Goal: Task Accomplishment & Management: Complete application form

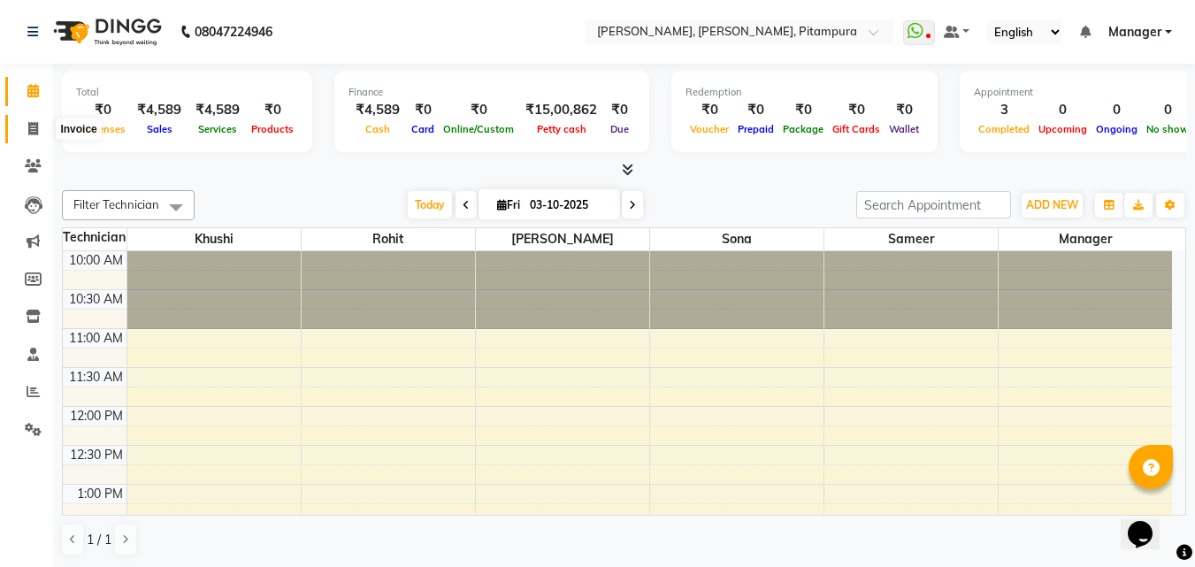
click at [42, 119] on span at bounding box center [33, 129] width 31 height 20
select select "4953"
select select "service"
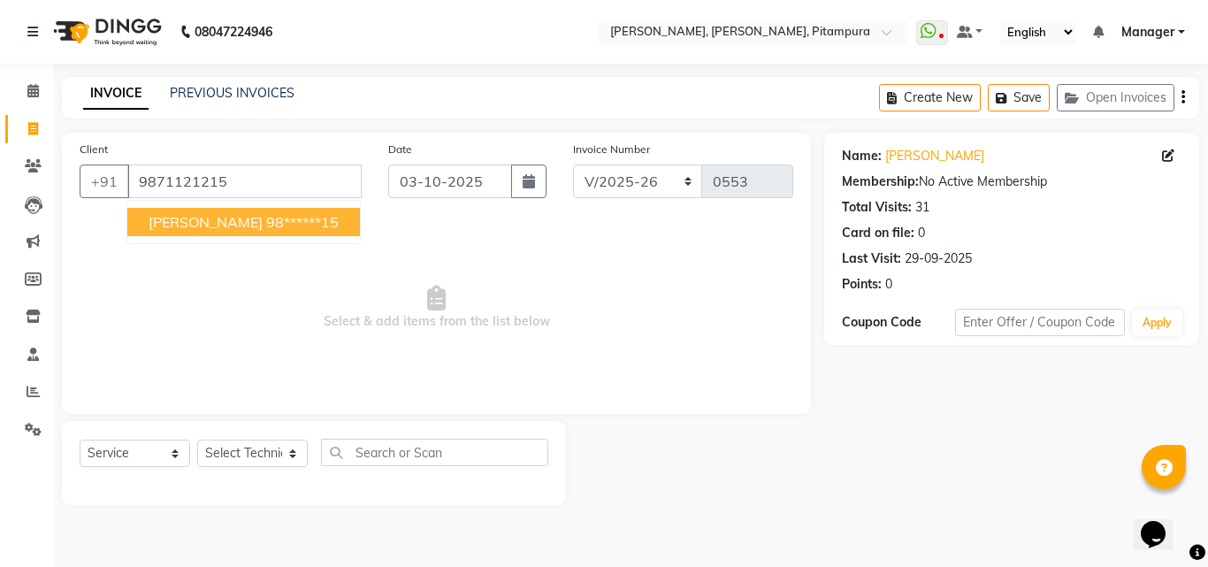
click at [225, 216] on span "[PERSON_NAME]" at bounding box center [206, 222] width 114 height 18
type input "98******15"
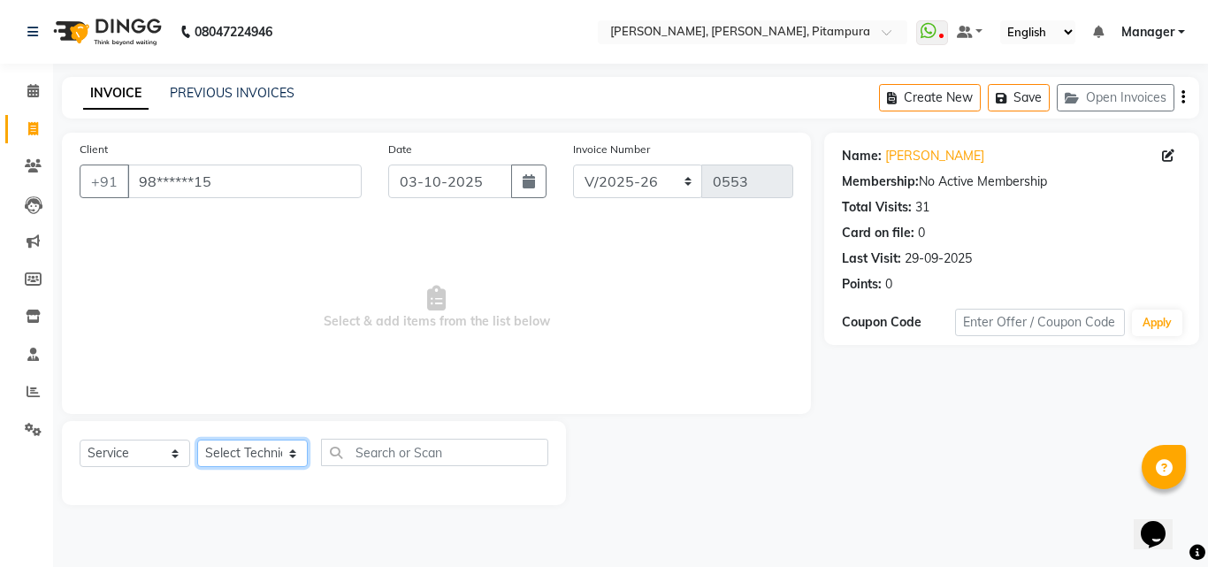
click at [272, 456] on select "Select Technician Khushi Manager [PERSON_NAME] [PERSON_NAME]" at bounding box center [252, 453] width 111 height 27
select select "91737"
click at [197, 440] on select "Select Technician Khushi Manager [PERSON_NAME] [PERSON_NAME]" at bounding box center [252, 453] width 111 height 27
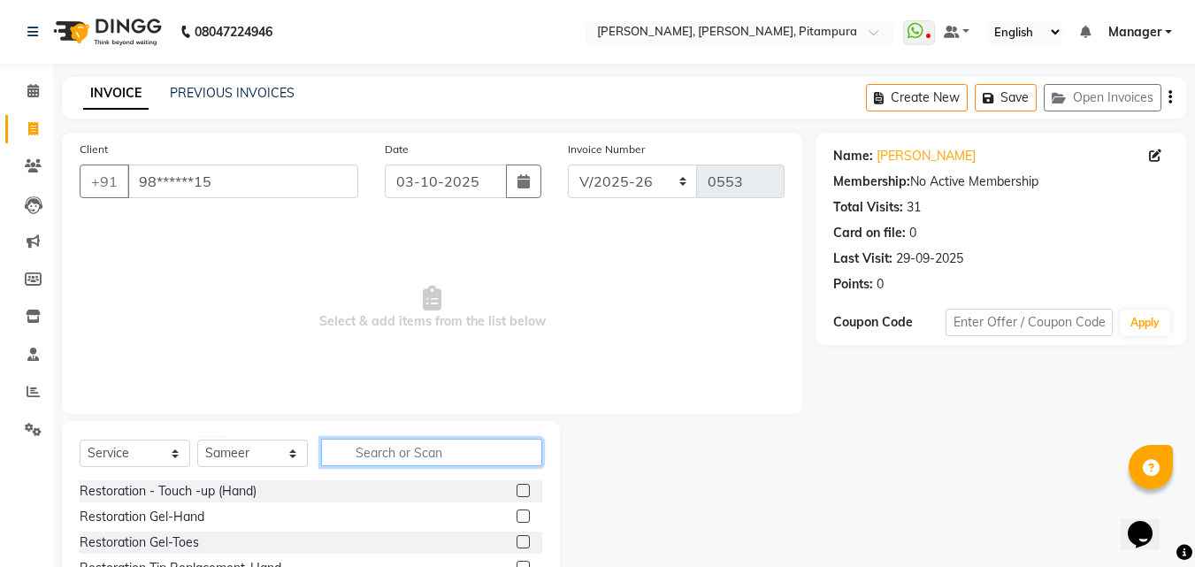
click at [381, 450] on input "text" at bounding box center [431, 452] width 221 height 27
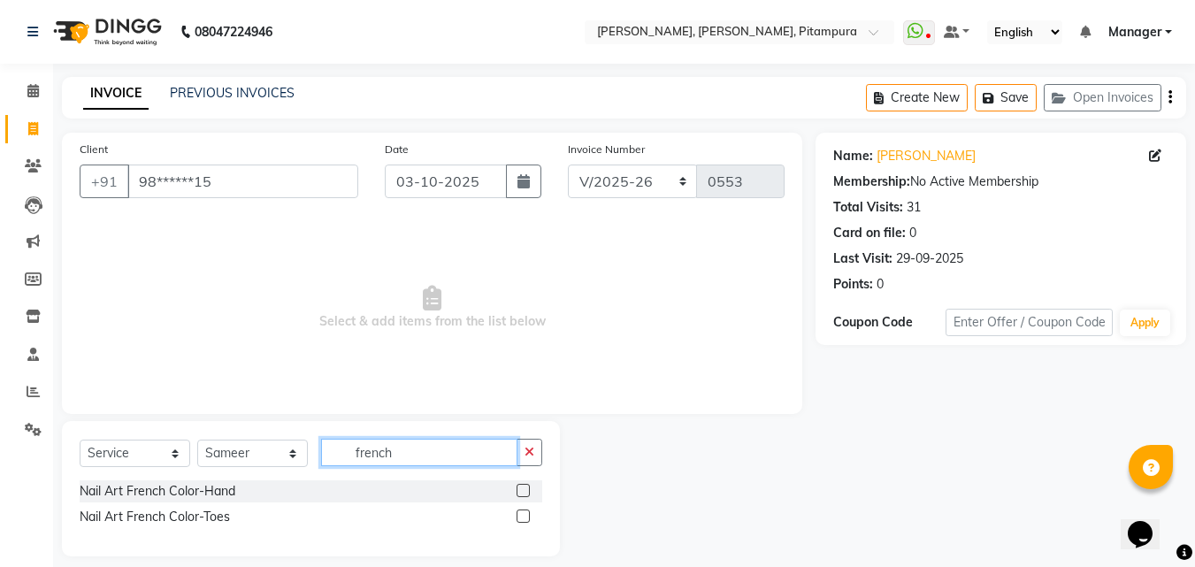
type input "french"
click at [527, 491] on label at bounding box center [523, 490] width 13 height 13
click at [527, 491] on input "checkbox" at bounding box center [523, 492] width 12 height 12
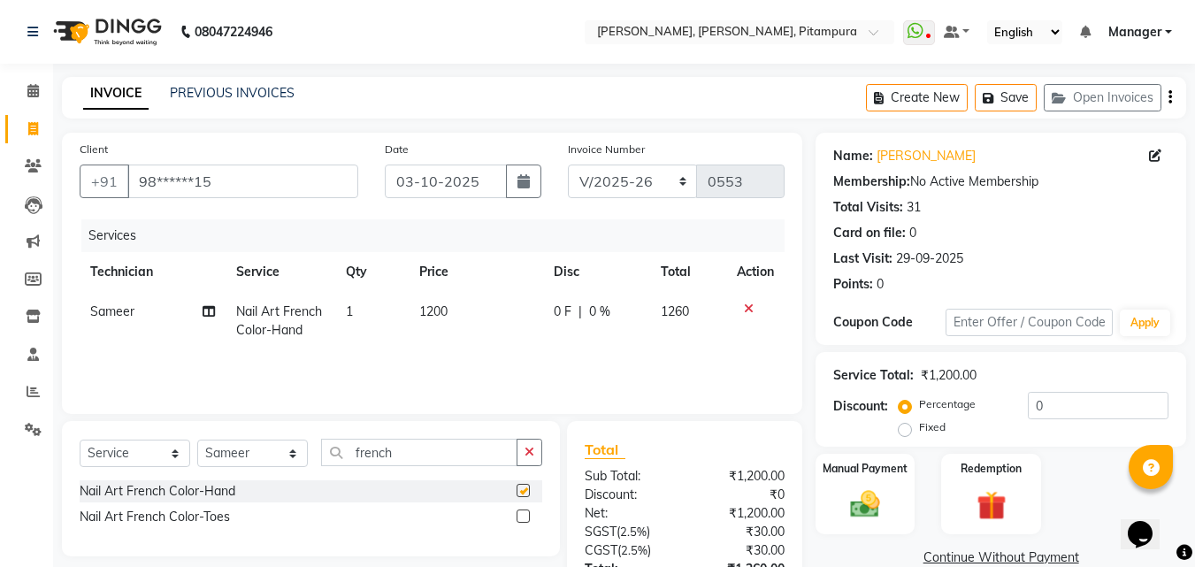
checkbox input "false"
click at [442, 311] on span "1200" at bounding box center [433, 311] width 28 height 16
select select "91737"
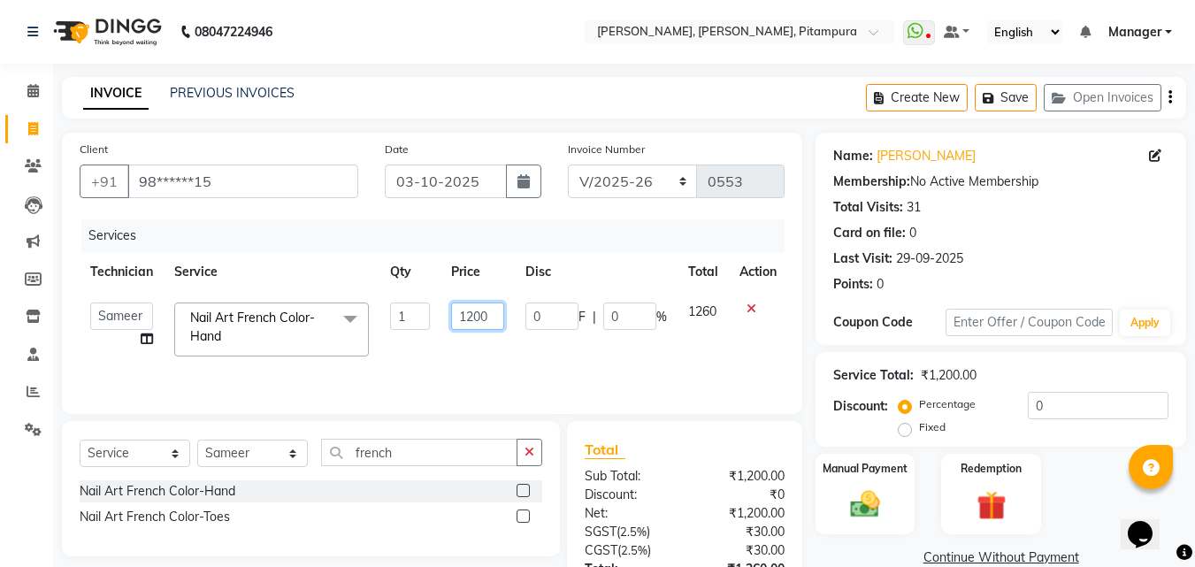
click at [489, 317] on input "1200" at bounding box center [477, 316] width 53 height 27
type input "1800"
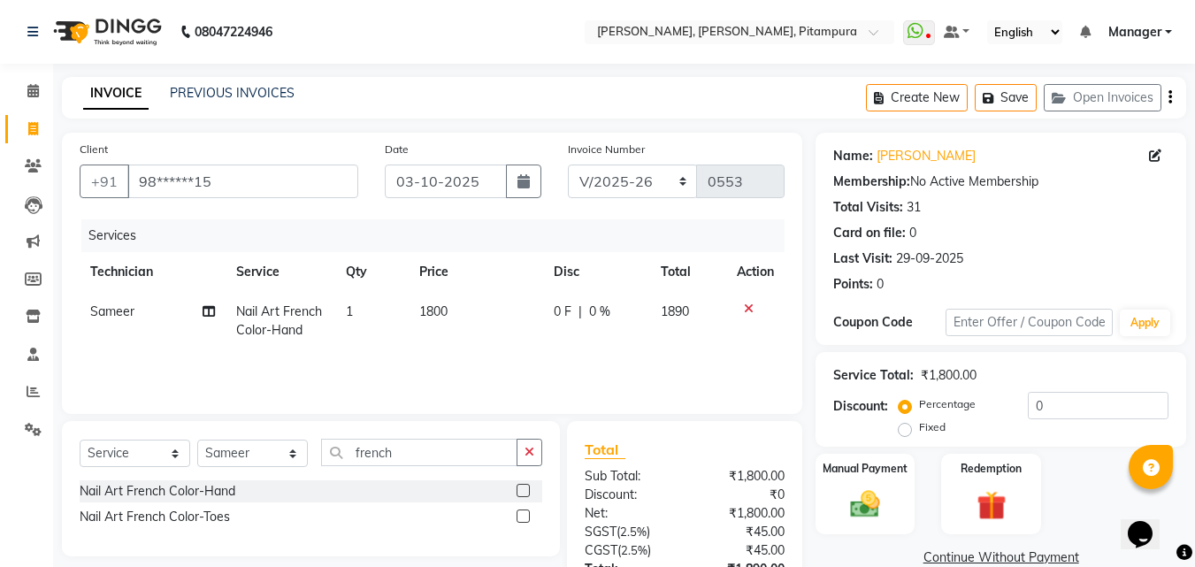
click at [604, 364] on div "Services Technician Service Qty Price Disc Total Action Sameer Nail Art French …" at bounding box center [432, 307] width 705 height 177
click at [250, 461] on select "Select Technician Khushi Manager [PERSON_NAME] [PERSON_NAME]" at bounding box center [252, 453] width 111 height 27
select select "79603"
click at [197, 440] on select "Select Technician Khushi Manager [PERSON_NAME] [PERSON_NAME]" at bounding box center [252, 453] width 111 height 27
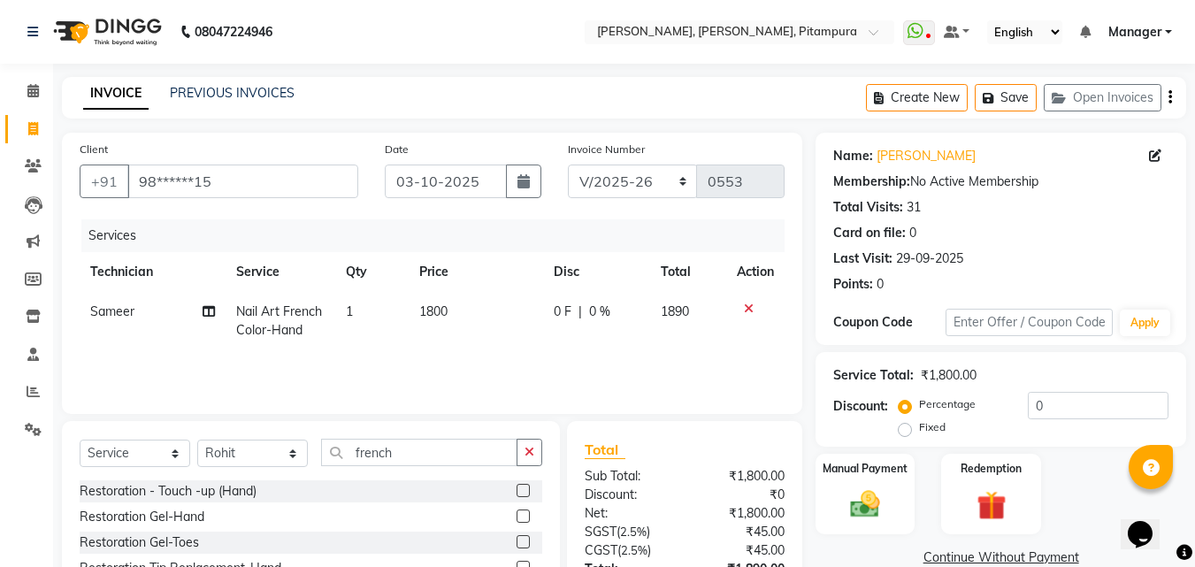
click at [517, 521] on label at bounding box center [523, 516] width 13 height 13
click at [517, 521] on input "checkbox" at bounding box center [523, 517] width 12 height 12
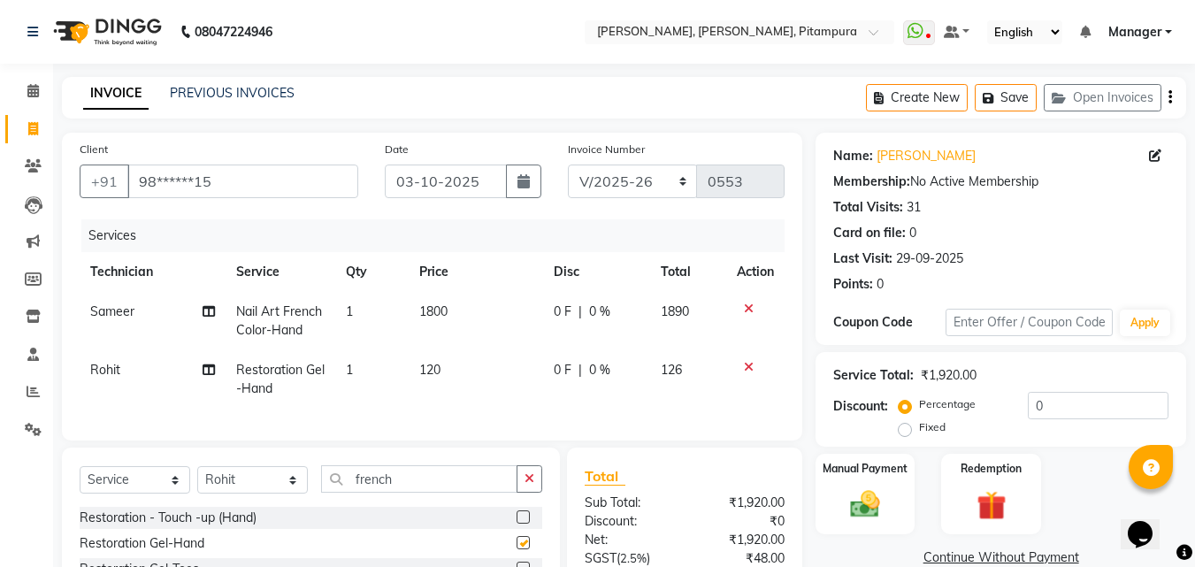
checkbox input "false"
click at [441, 366] on td "120" at bounding box center [476, 379] width 134 height 58
select select "79603"
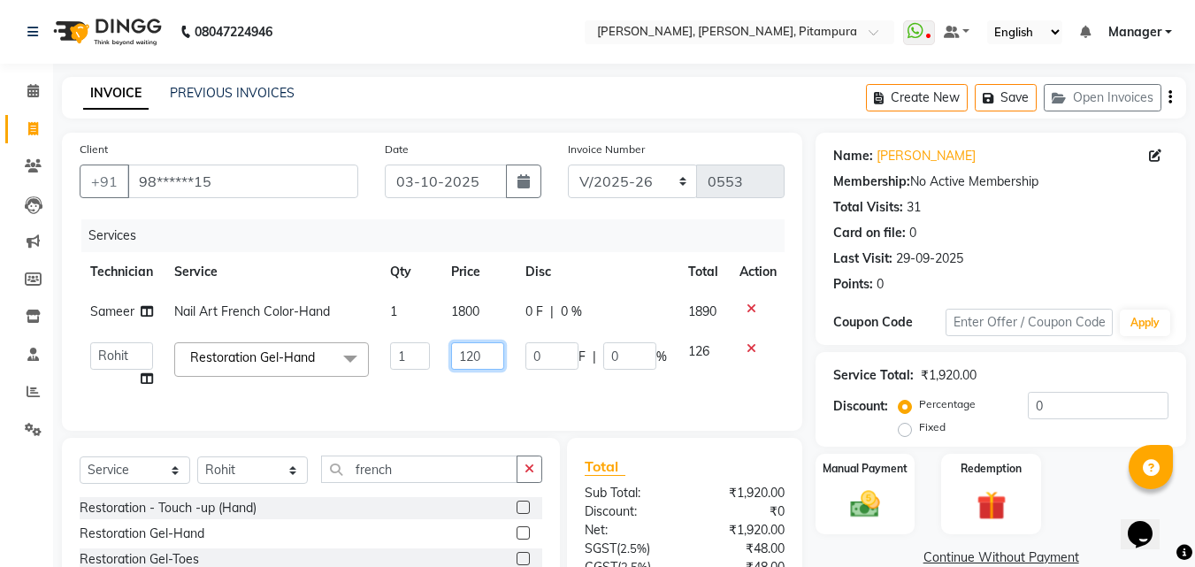
click at [492, 351] on input "120" at bounding box center [477, 355] width 53 height 27
type input "1200"
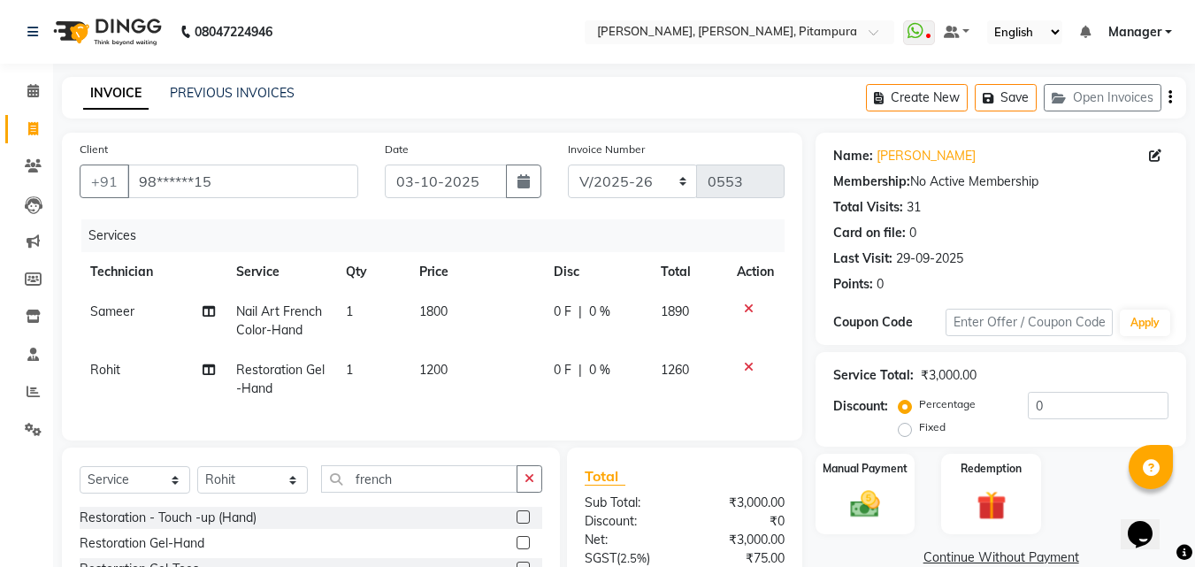
click at [784, 216] on div "Client +91 98******15 Date [DATE] Invoice Number BTH/2025-26 RED/2025-26 V/2025…" at bounding box center [432, 287] width 740 height 308
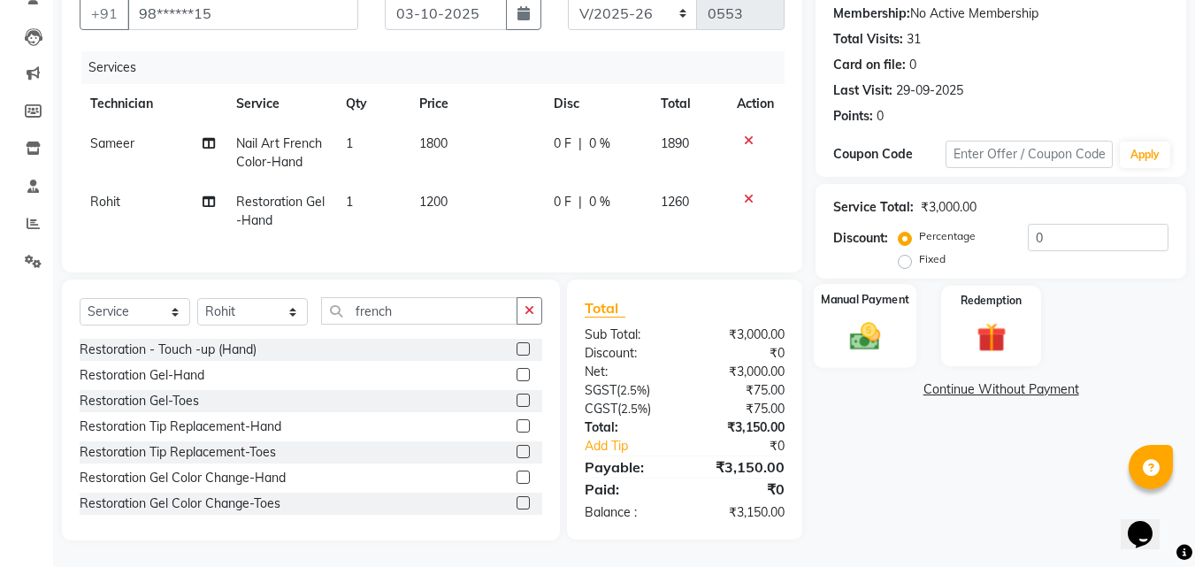
click at [895, 299] on div "Manual Payment" at bounding box center [866, 326] width 104 height 84
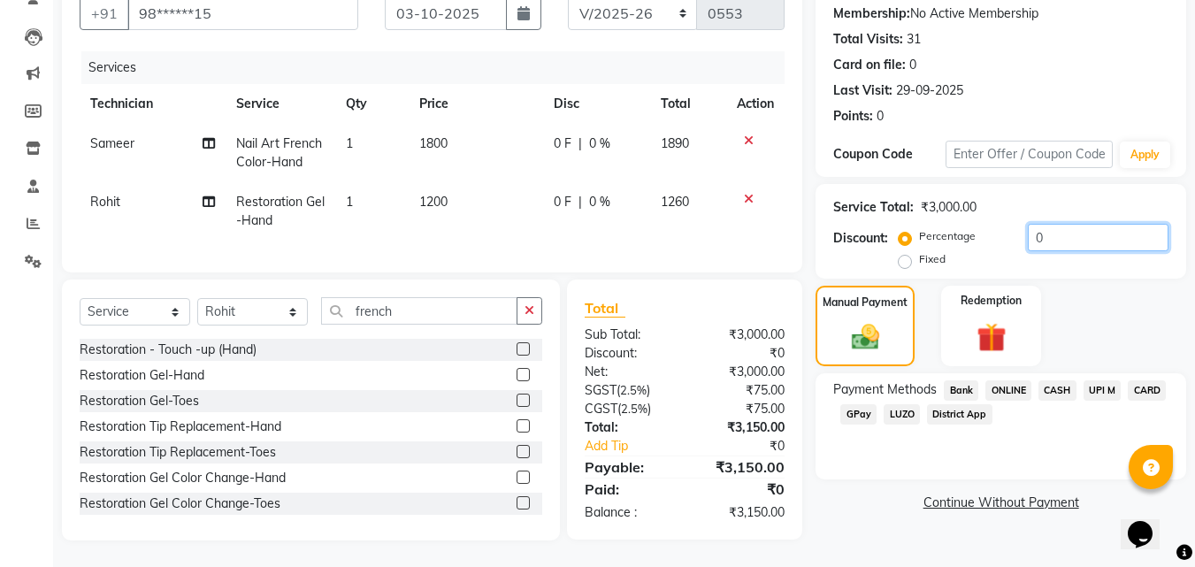
click at [1062, 224] on input "0" at bounding box center [1098, 237] width 141 height 27
type input "5"
click at [1060, 380] on span "CASH" at bounding box center [1058, 390] width 38 height 20
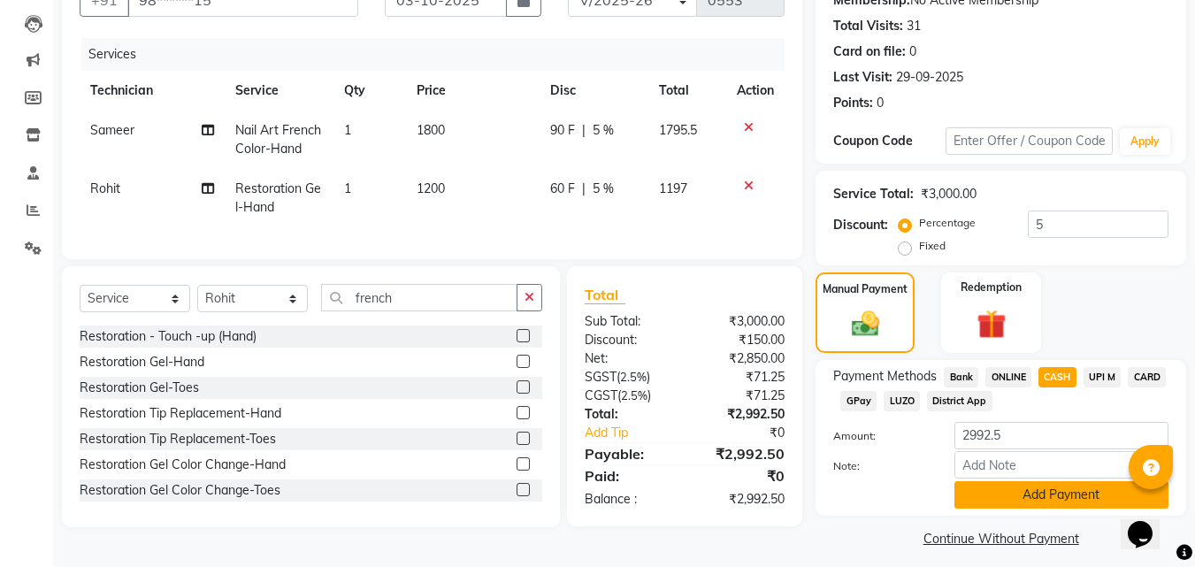
click at [985, 495] on button "Add Payment" at bounding box center [1062, 494] width 214 height 27
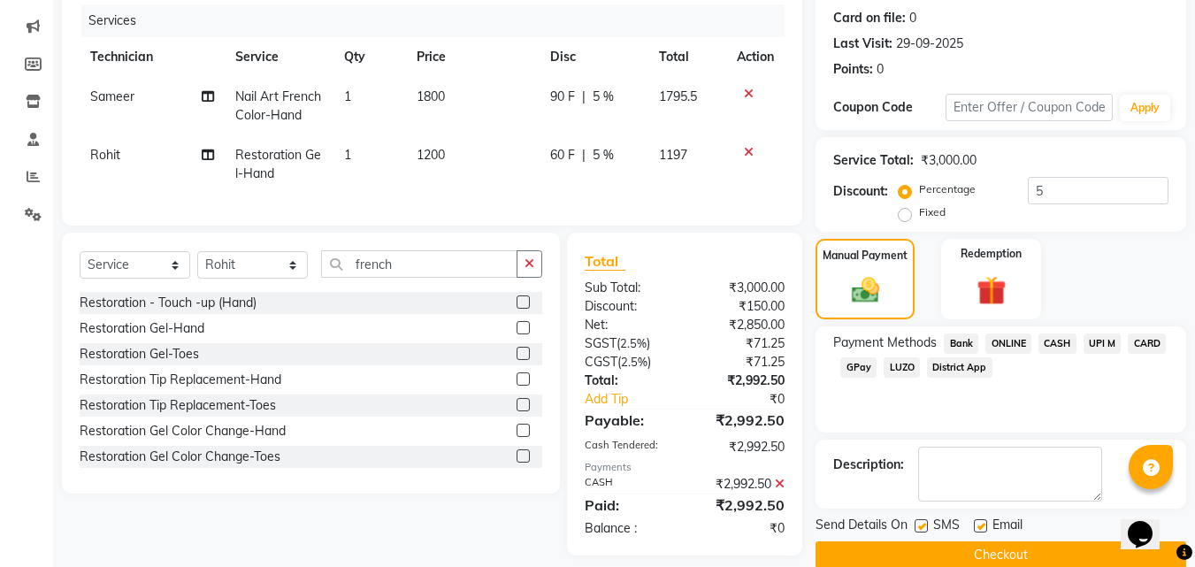
scroll to position [243, 0]
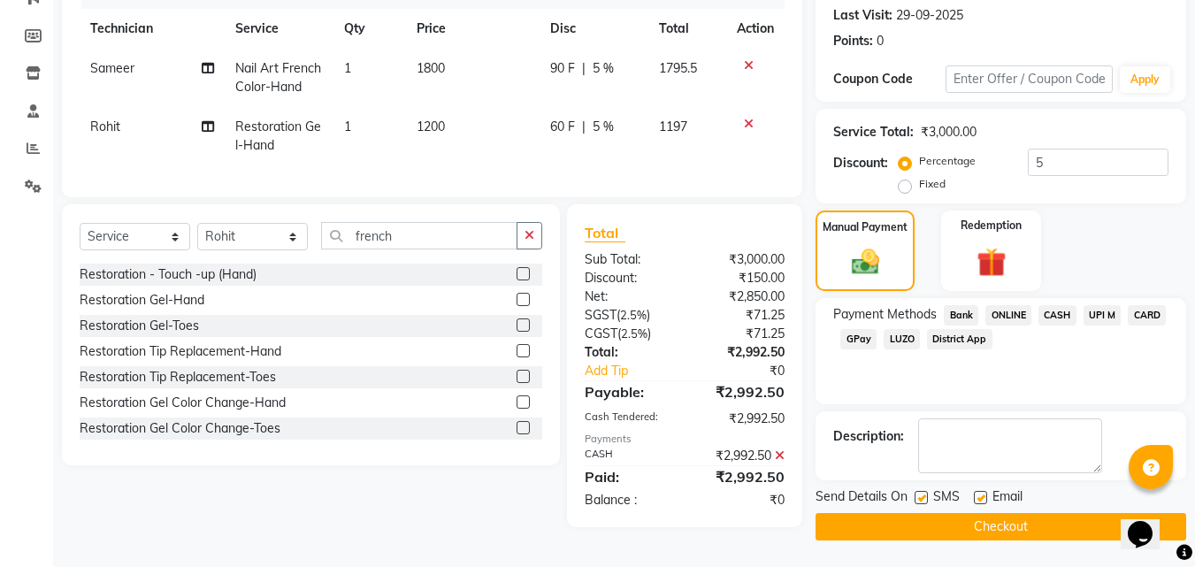
click at [893, 534] on button "Checkout" at bounding box center [1001, 526] width 371 height 27
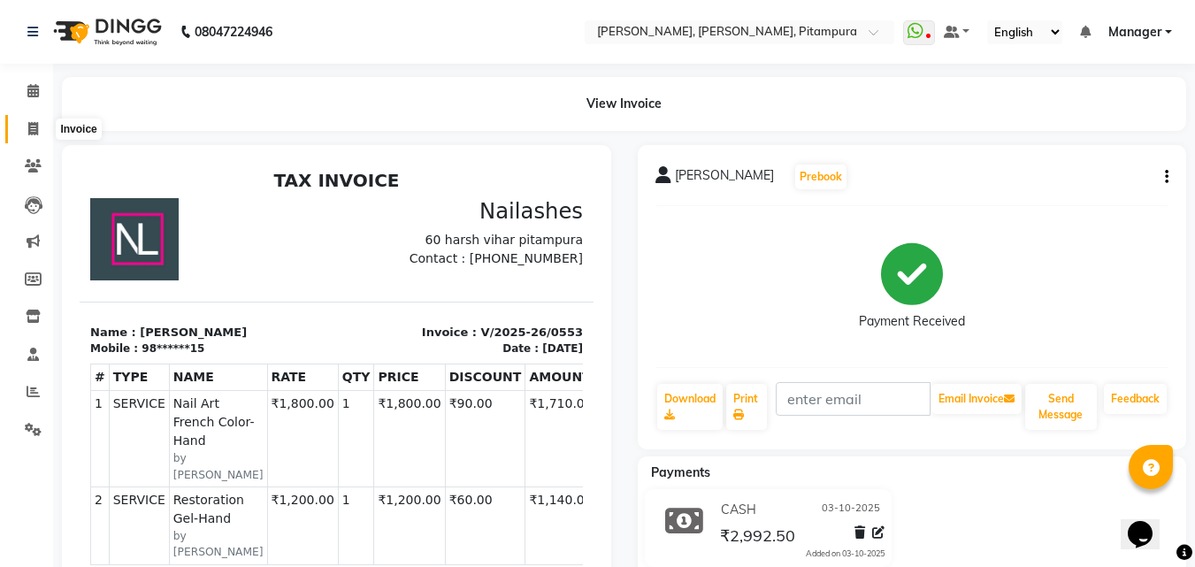
click at [27, 127] on span at bounding box center [33, 129] width 31 height 20
select select "service"
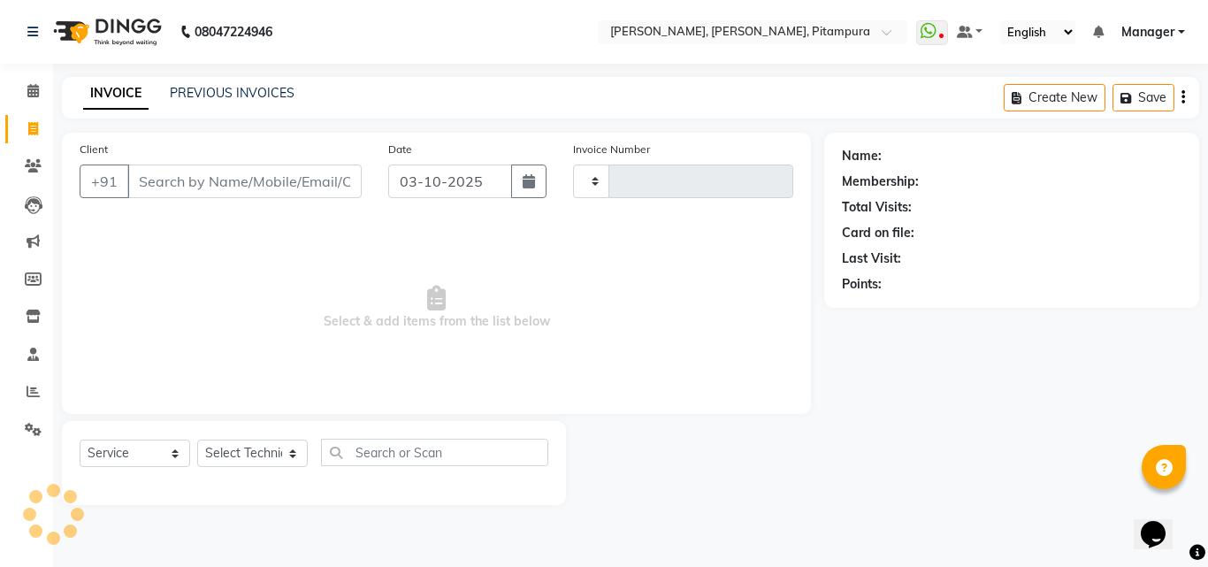
type input "0554"
select select "4953"
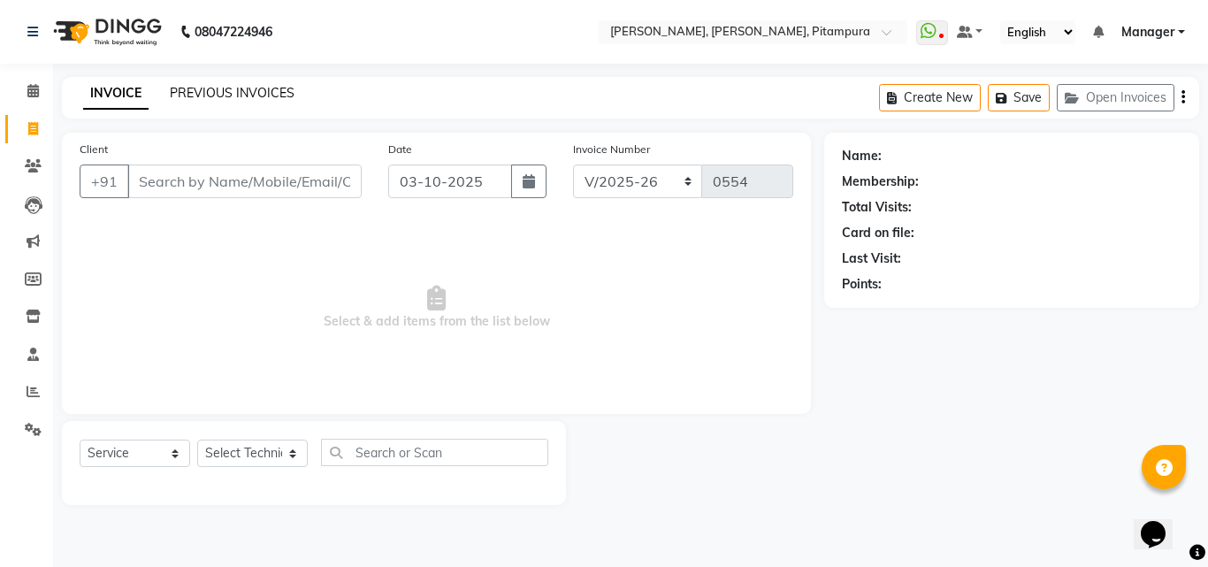
click at [208, 96] on link "PREVIOUS INVOICES" at bounding box center [232, 93] width 125 height 16
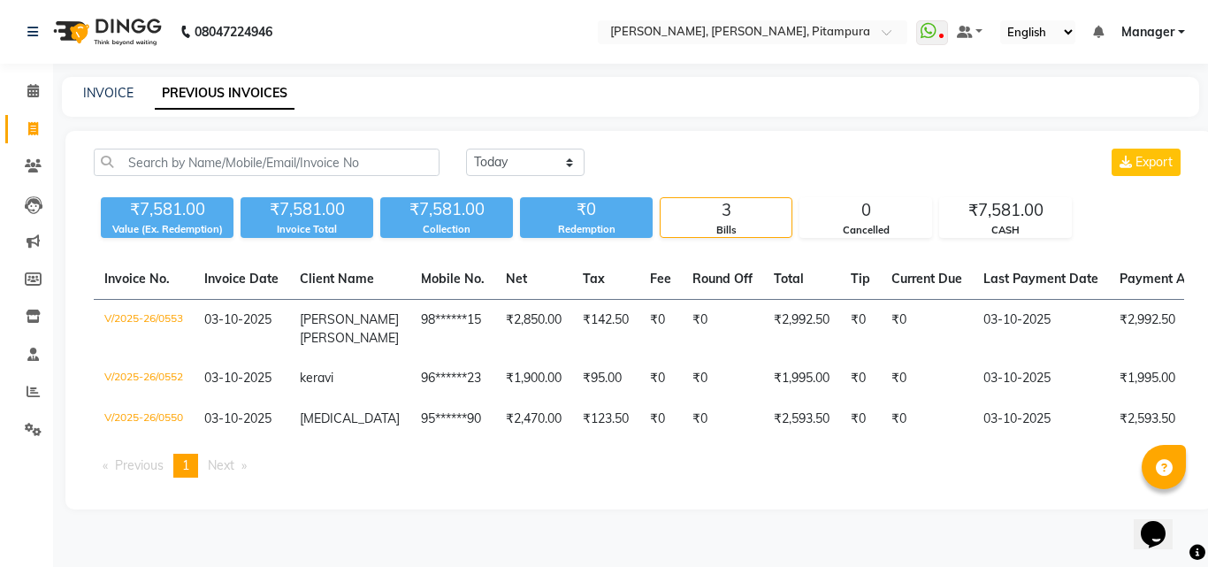
click at [1140, 34] on span "Manager" at bounding box center [1148, 32] width 53 height 19
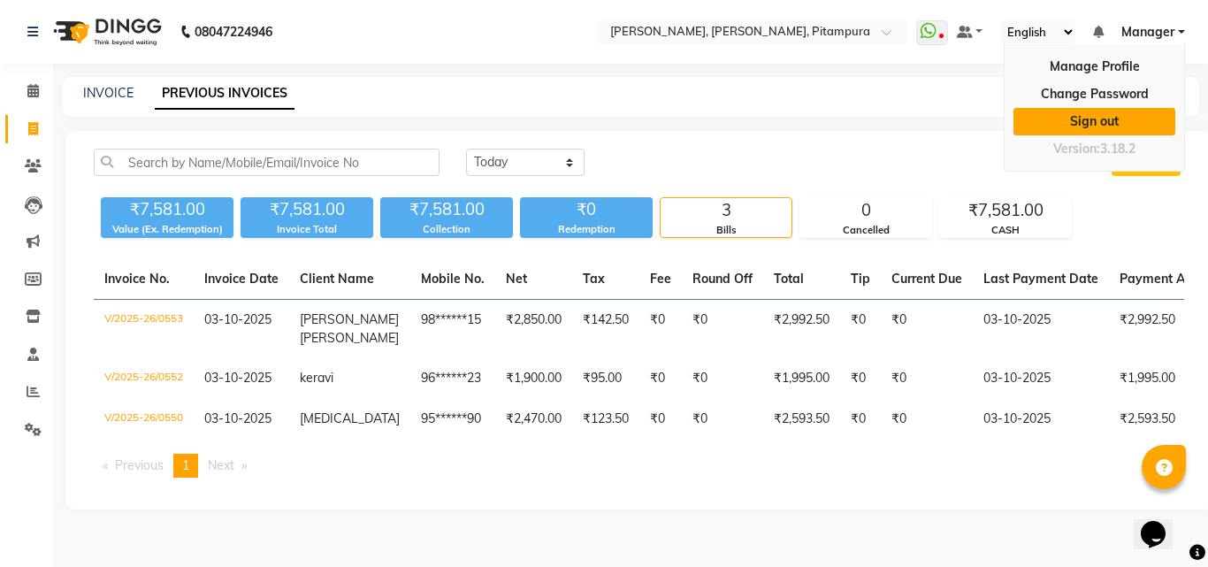
click at [1086, 128] on link "Sign out" at bounding box center [1095, 121] width 162 height 27
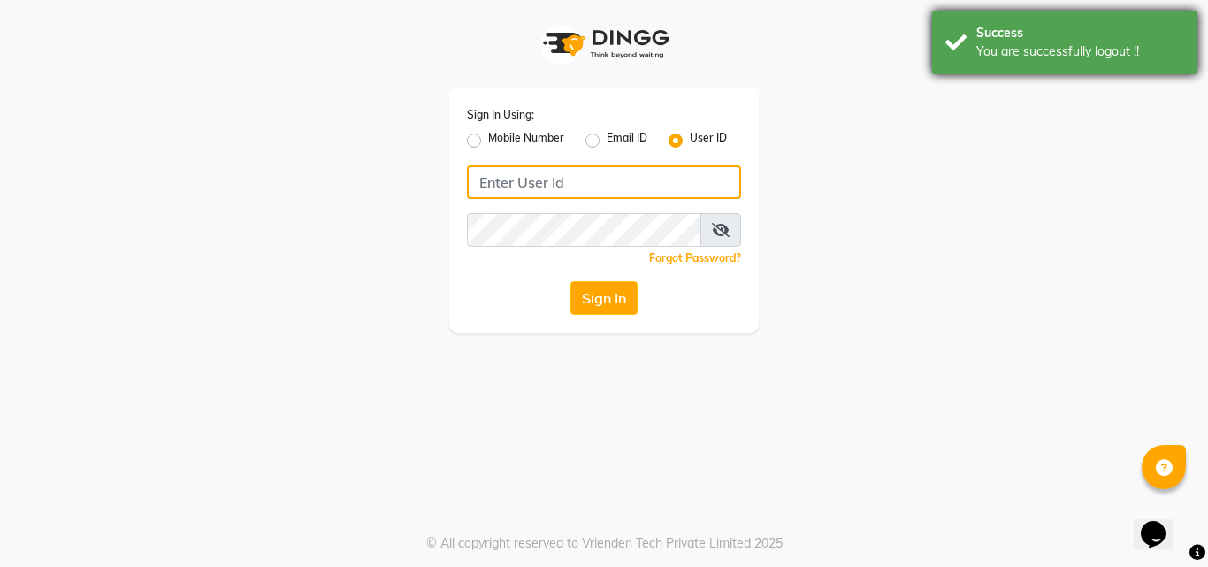
type input "9899947210"
